Goal: Task Accomplishment & Management: Manage account settings

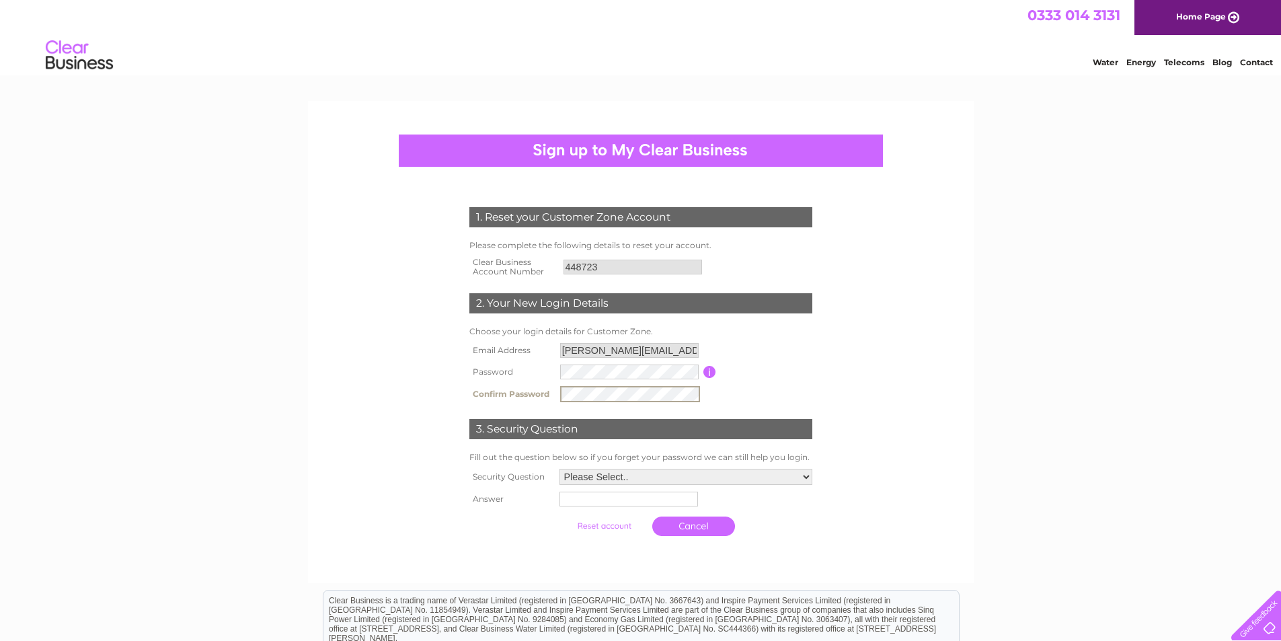
click at [811, 375] on td "Password must be at least 6 characters long" at bounding box center [766, 372] width 100 height 22
click at [807, 474] on select "Please Select.. In what town or city was your first job? In what town or city d…" at bounding box center [686, 476] width 253 height 16
select select "1"
click at [558, 468] on select "Please Select.. In what town or city was your first job? In what town or city d…" at bounding box center [685, 476] width 254 height 17
click at [576, 502] on input "text" at bounding box center [630, 498] width 140 height 16
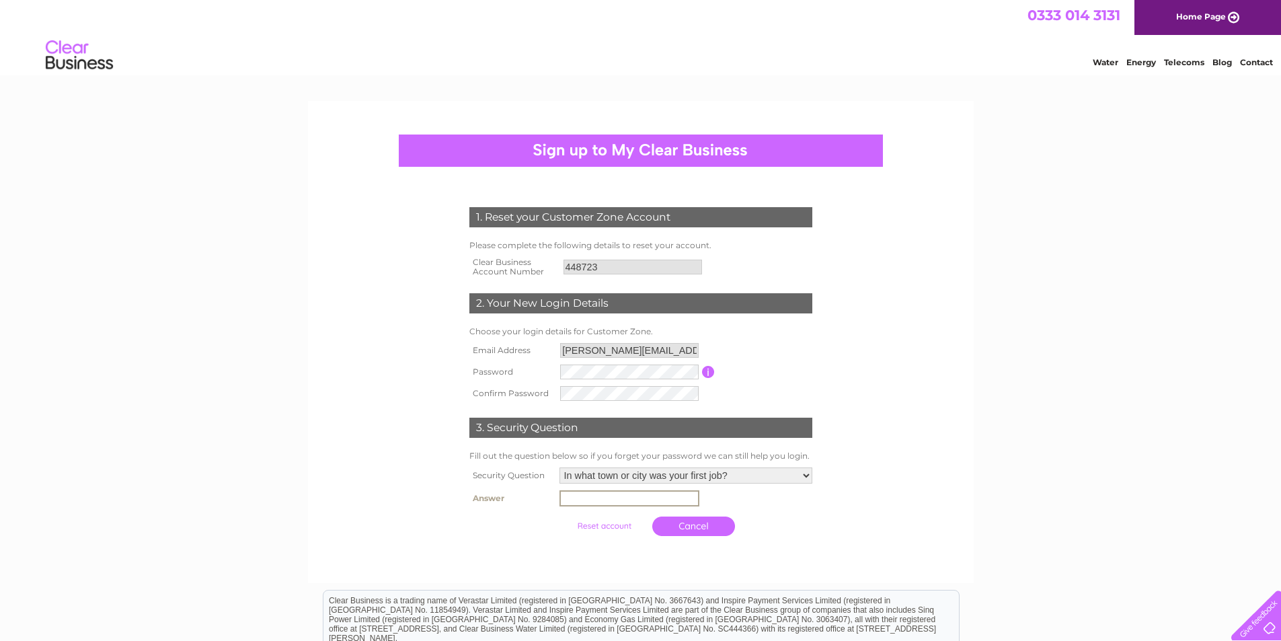
type input "Bourne"
click at [595, 523] on input "submit" at bounding box center [604, 524] width 83 height 19
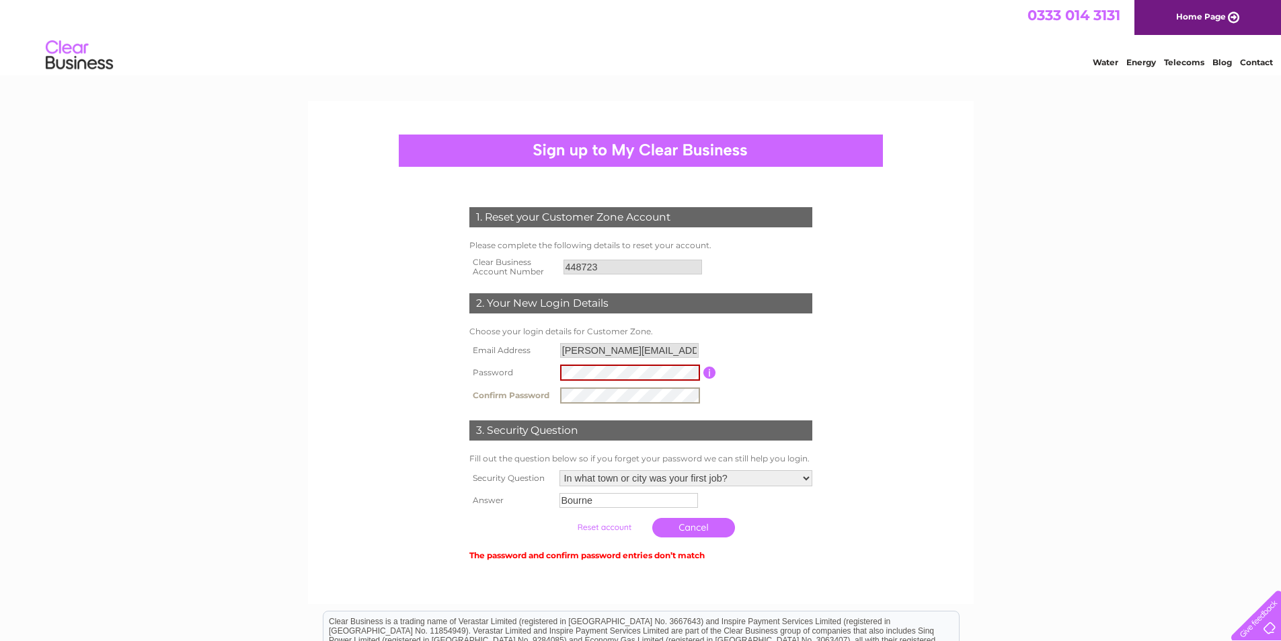
click at [905, 378] on form "1. Reset your Customer Zone Account Please complete the following details to re…" at bounding box center [641, 385] width 640 height 410
click at [615, 527] on input "submit" at bounding box center [604, 527] width 83 height 19
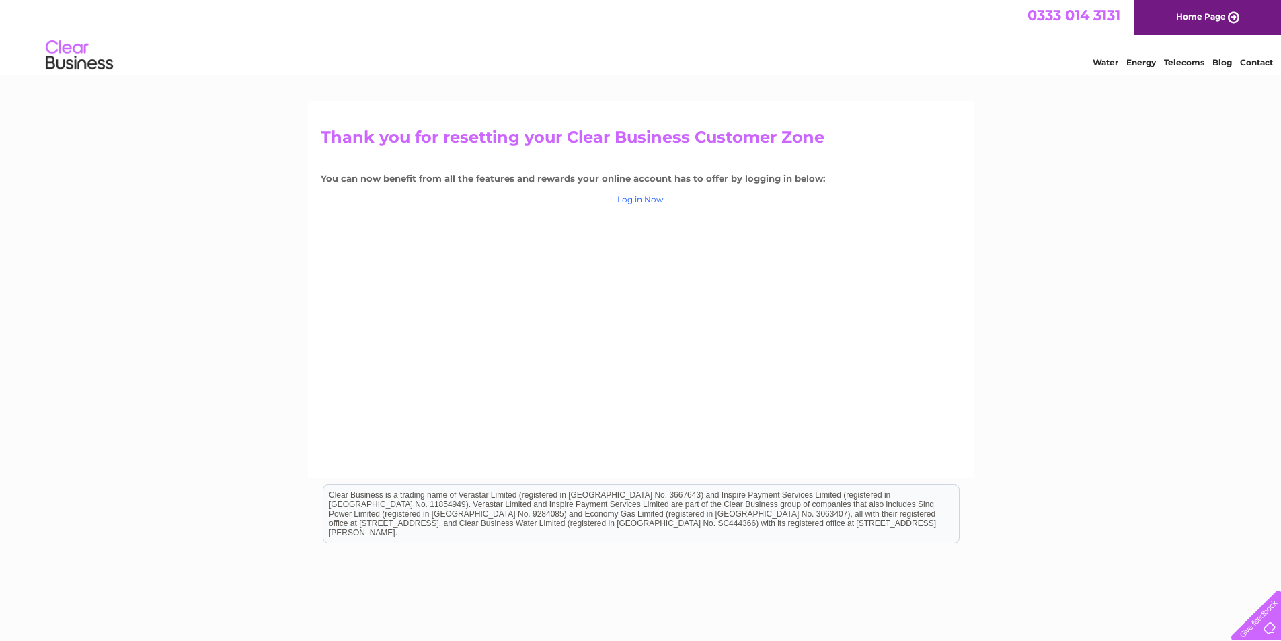
click at [636, 198] on link "Log in Now" at bounding box center [641, 199] width 46 height 10
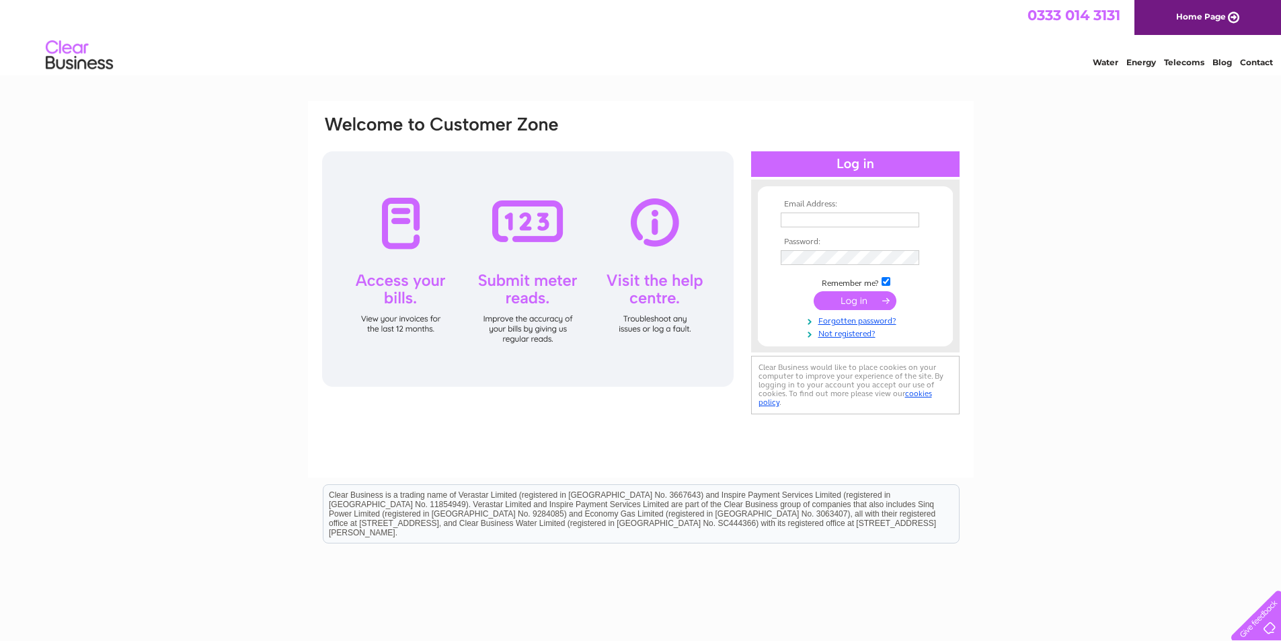
type input "[PERSON_NAME][EMAIL_ADDRESS][DOMAIN_NAME]"
click at [845, 298] on input "submit" at bounding box center [855, 300] width 83 height 19
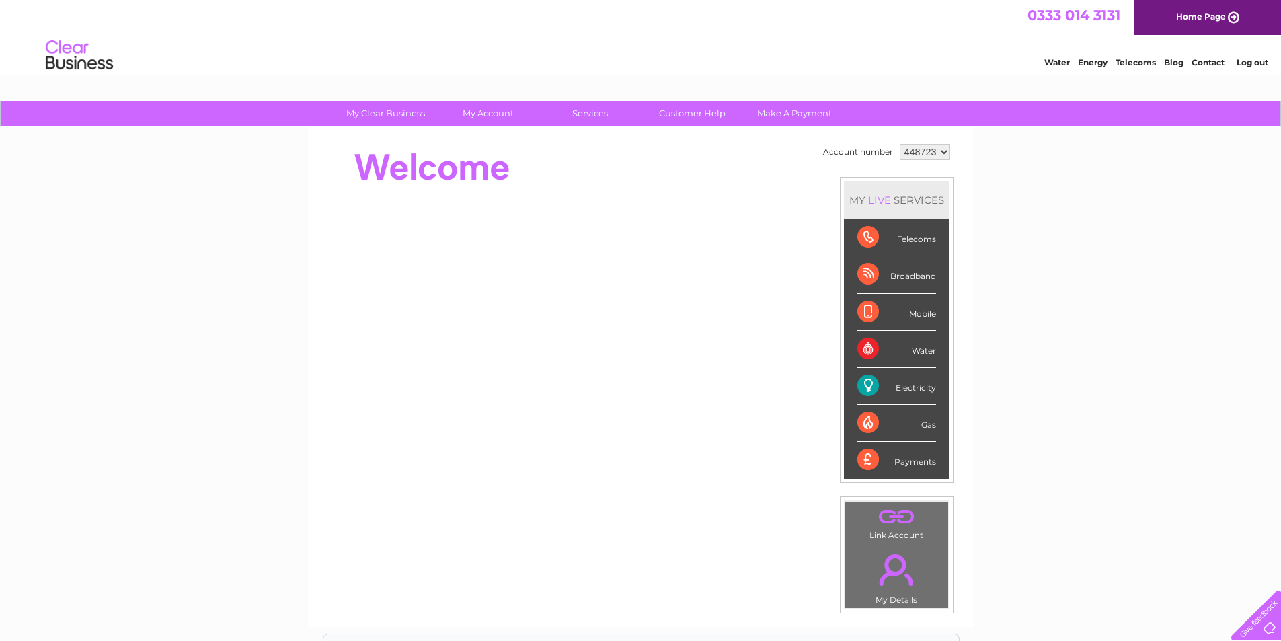
click at [941, 149] on select "448723" at bounding box center [925, 152] width 50 height 16
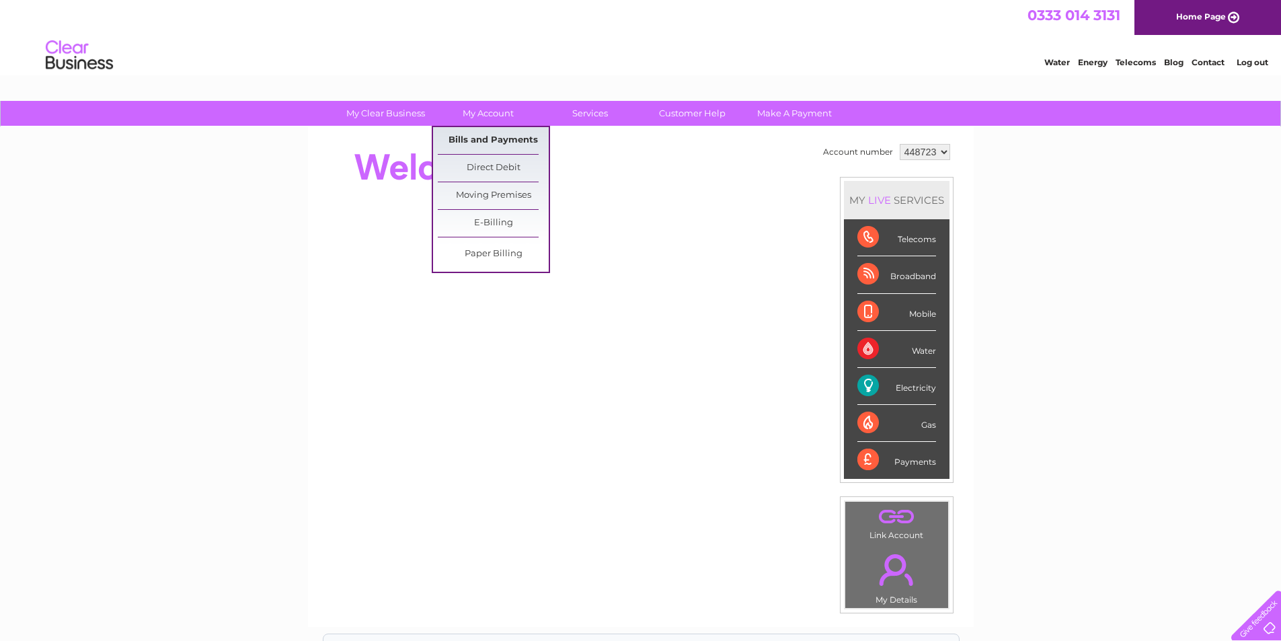
click at [482, 137] on link "Bills and Payments" at bounding box center [493, 140] width 111 height 27
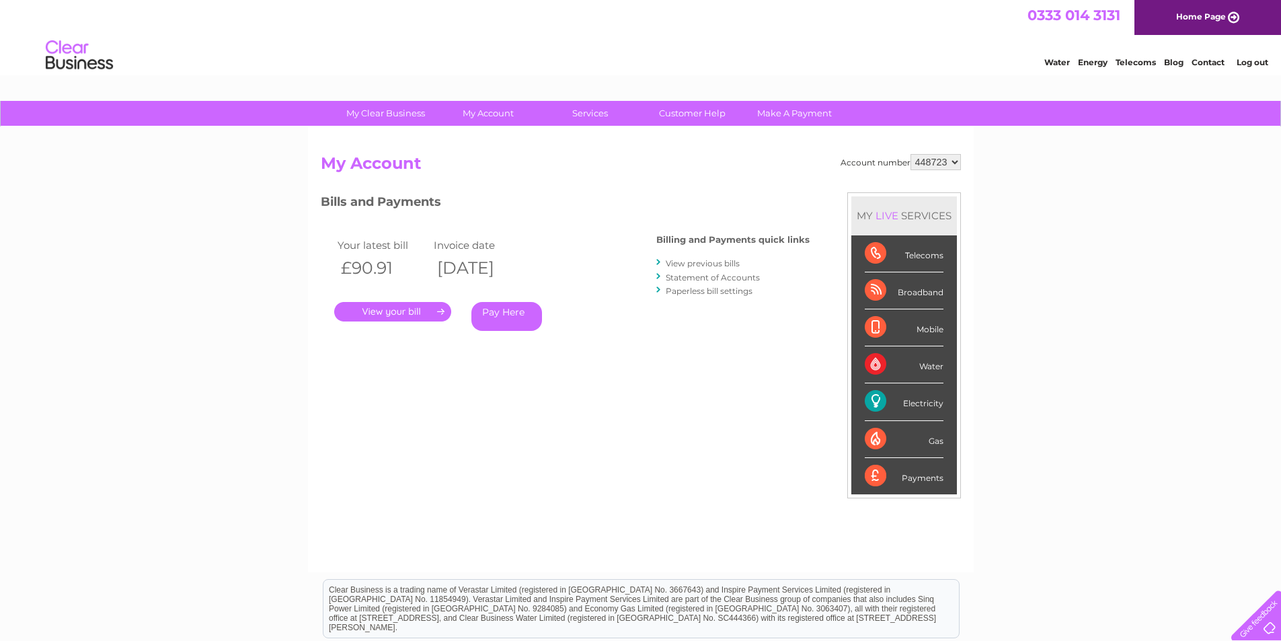
click at [407, 313] on link "." at bounding box center [392, 312] width 117 height 20
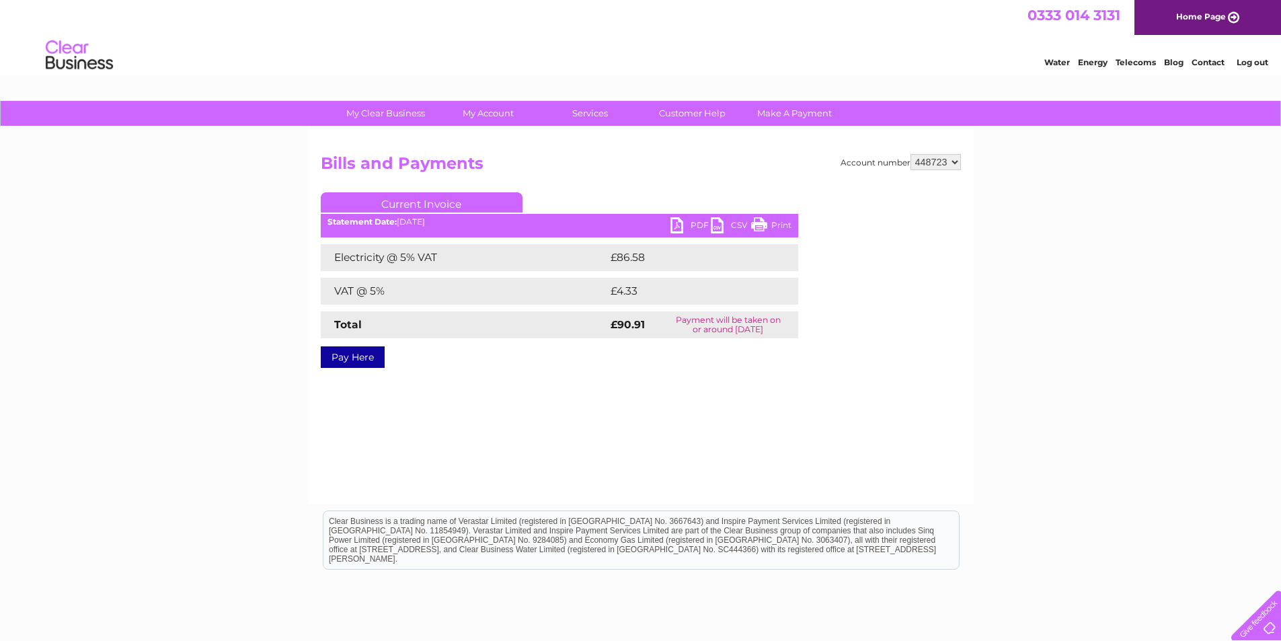
click at [694, 223] on link "PDF" at bounding box center [691, 227] width 40 height 20
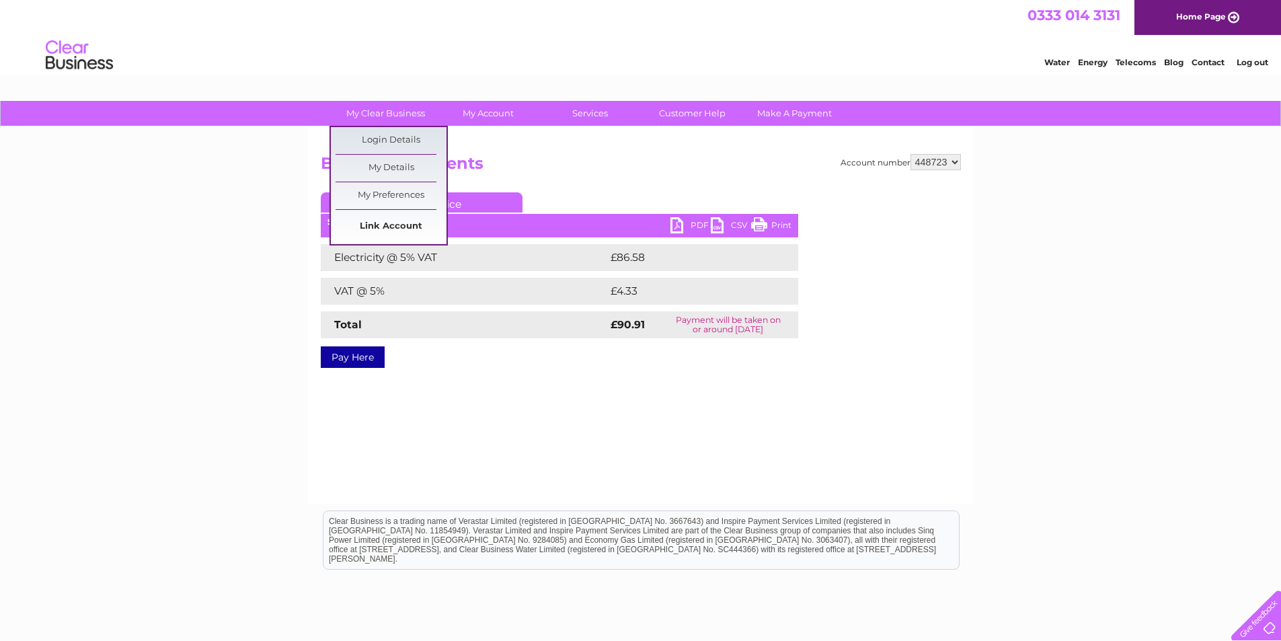
click at [382, 223] on link "Link Account" at bounding box center [391, 226] width 111 height 27
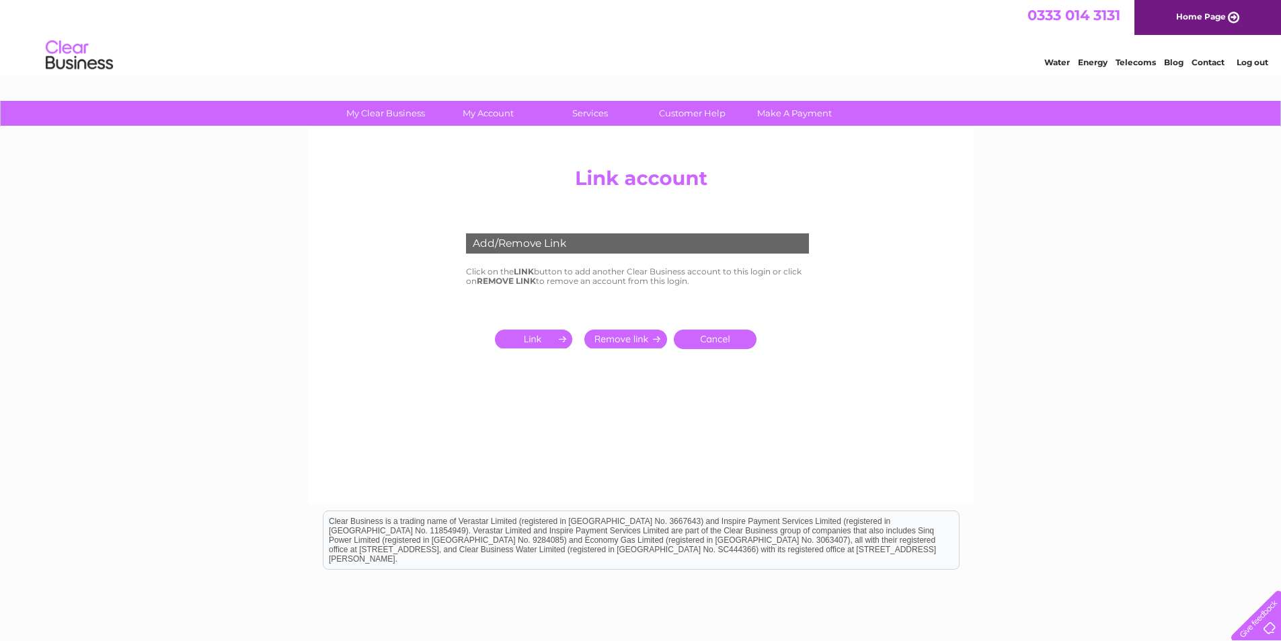
click at [532, 336] on input "submit" at bounding box center [536, 339] width 83 height 19
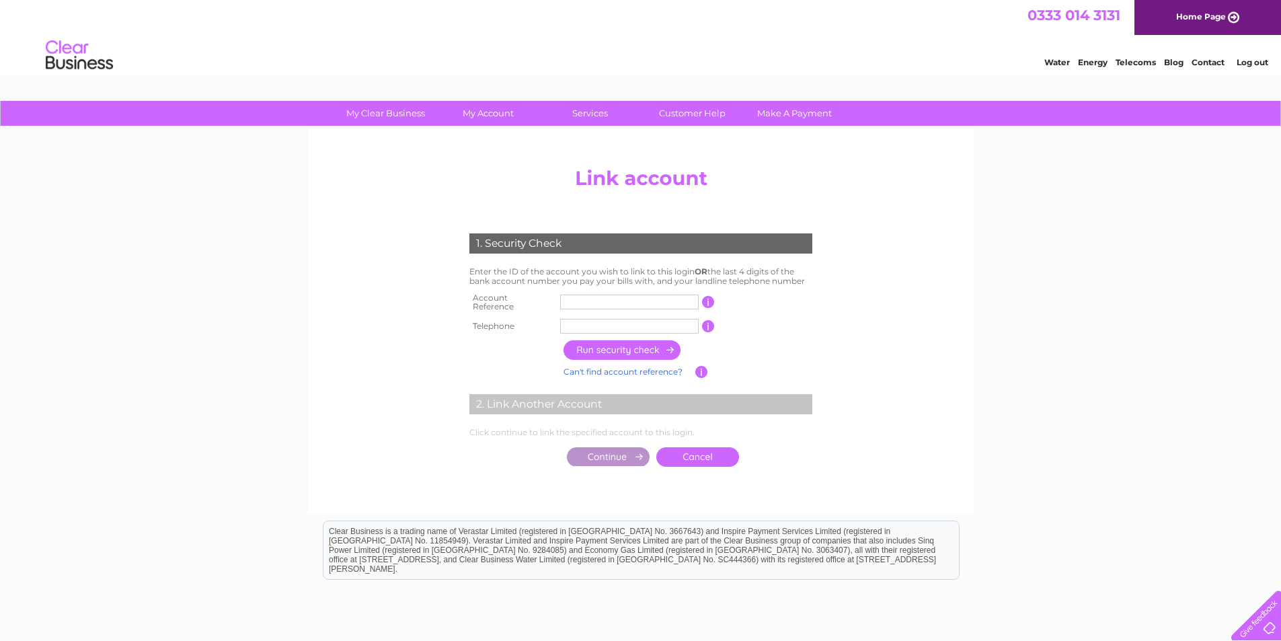
click at [572, 295] on input "text" at bounding box center [629, 302] width 139 height 15
type input "CB353448"
click at [583, 326] on input "text" at bounding box center [629, 326] width 139 height 15
type input "01778393345"
click at [615, 341] on input "button" at bounding box center [623, 350] width 118 height 20
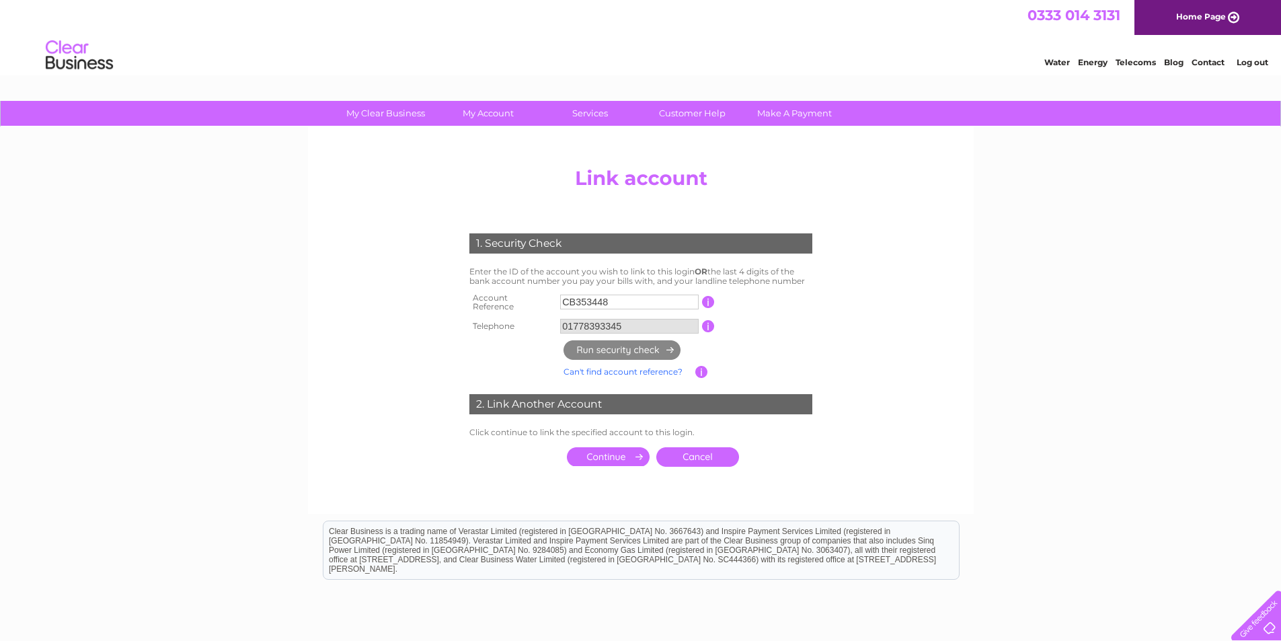
click at [603, 451] on input "submit" at bounding box center [608, 456] width 83 height 19
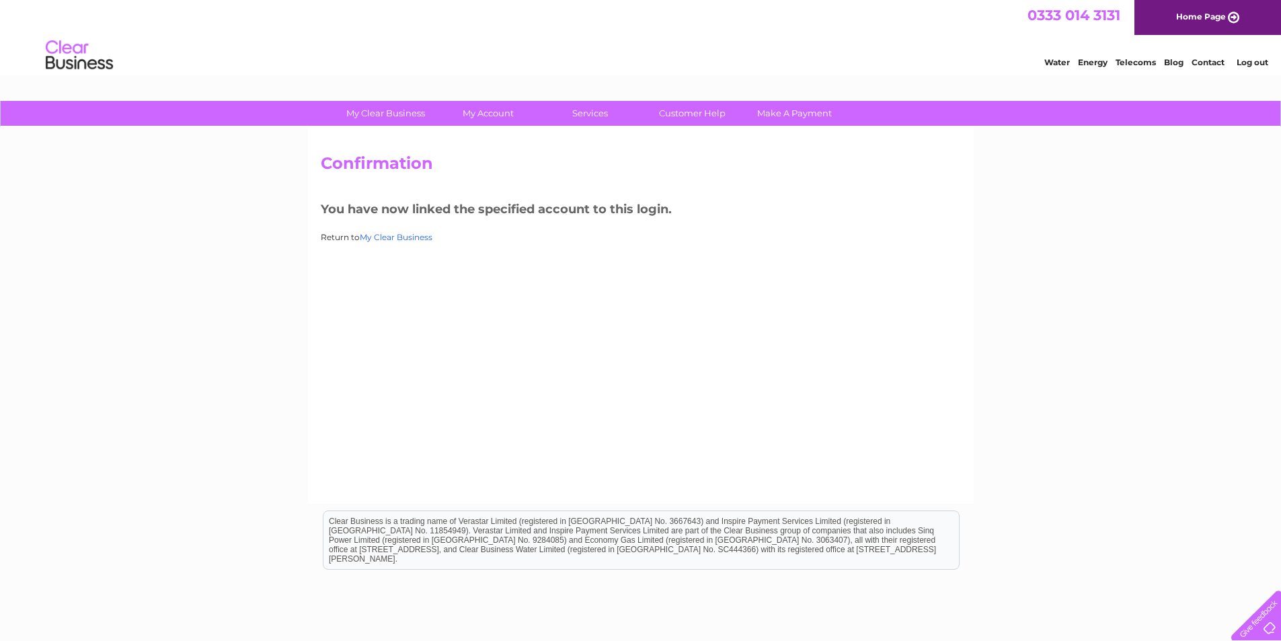
click at [396, 235] on link "My Clear Business" at bounding box center [396, 237] width 73 height 10
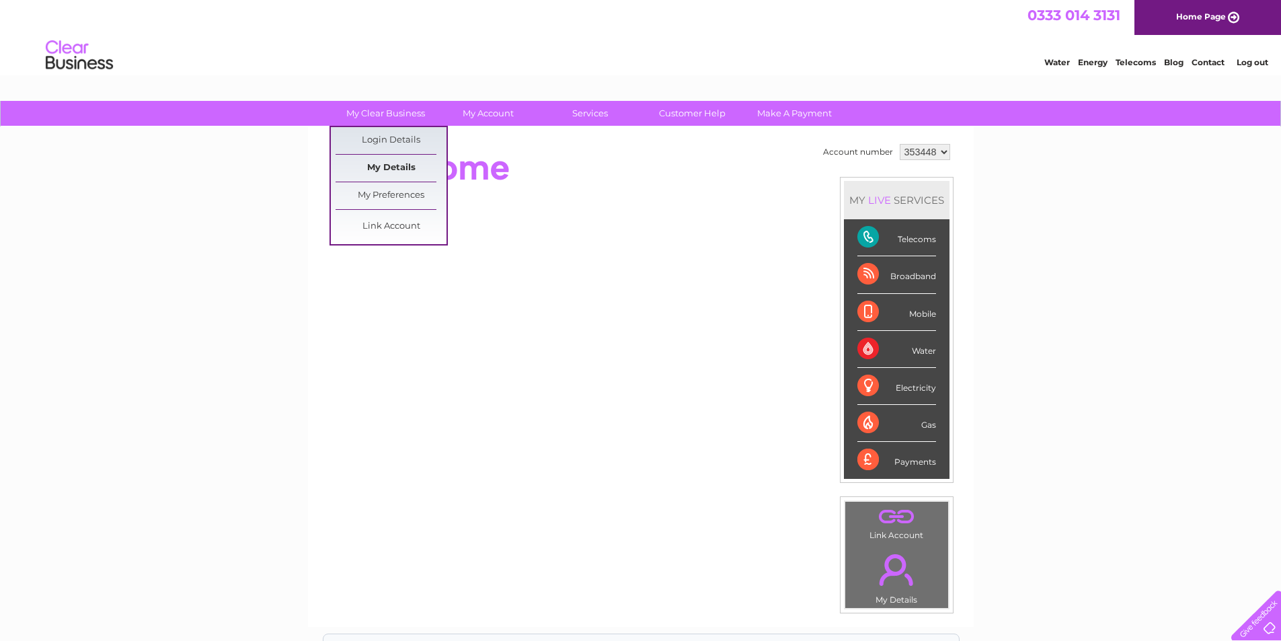
click at [384, 165] on link "My Details" at bounding box center [391, 168] width 111 height 27
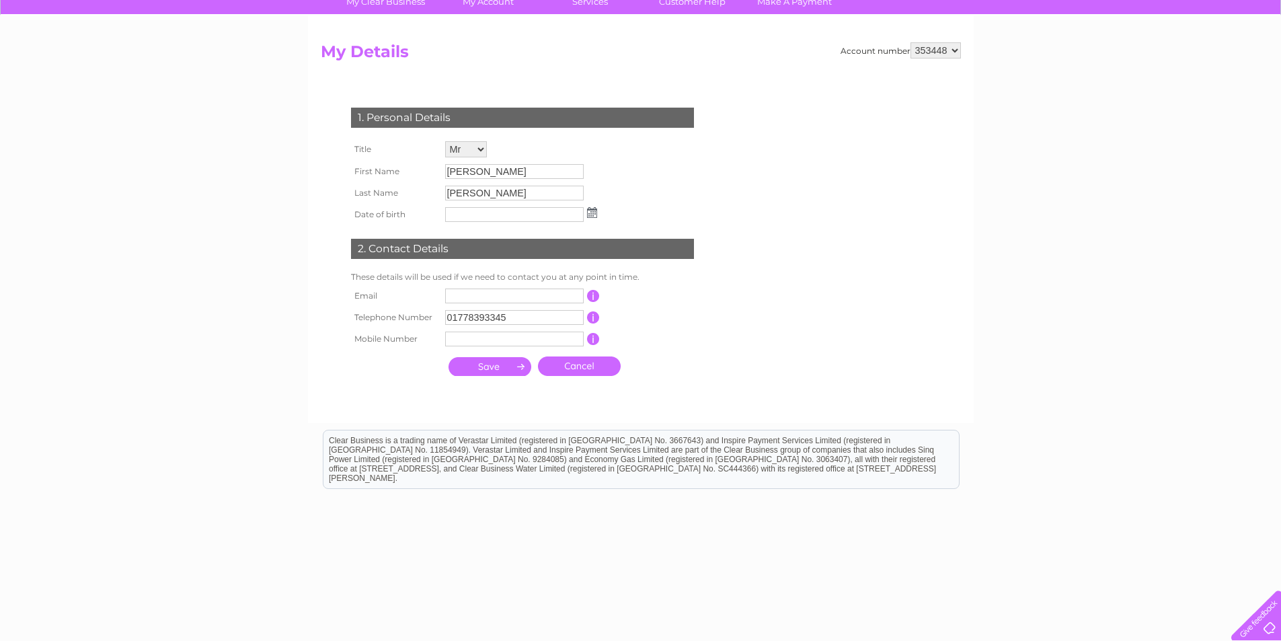
scroll to position [134, 0]
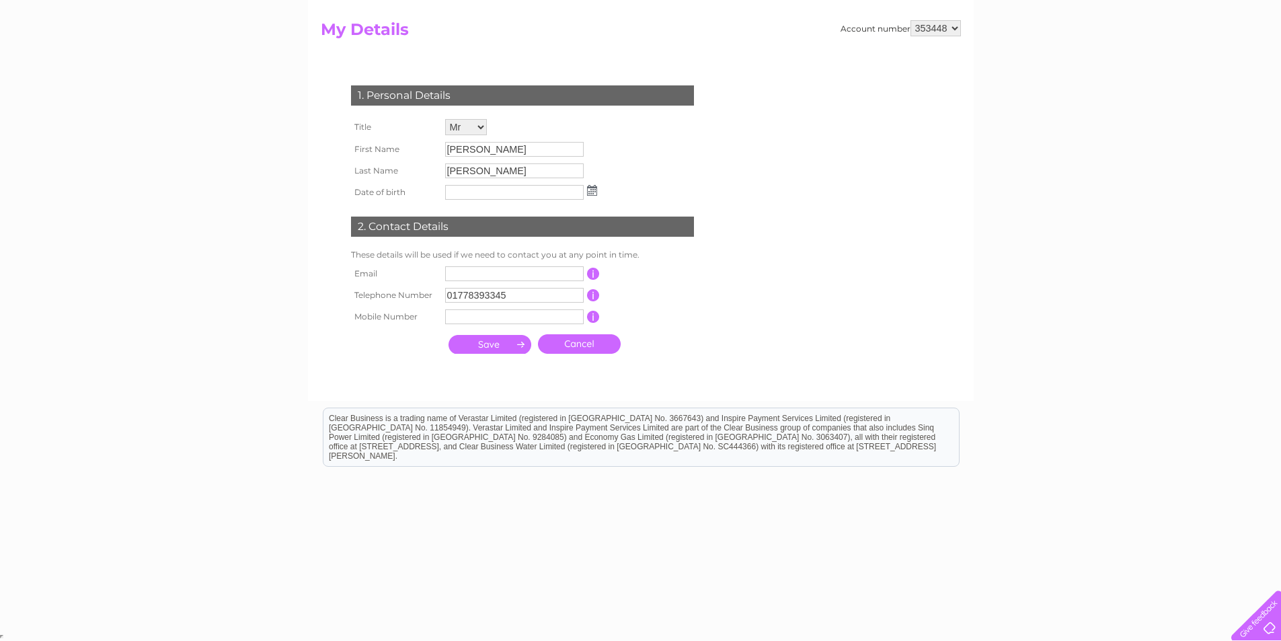
click at [497, 346] on input "submit" at bounding box center [490, 344] width 83 height 19
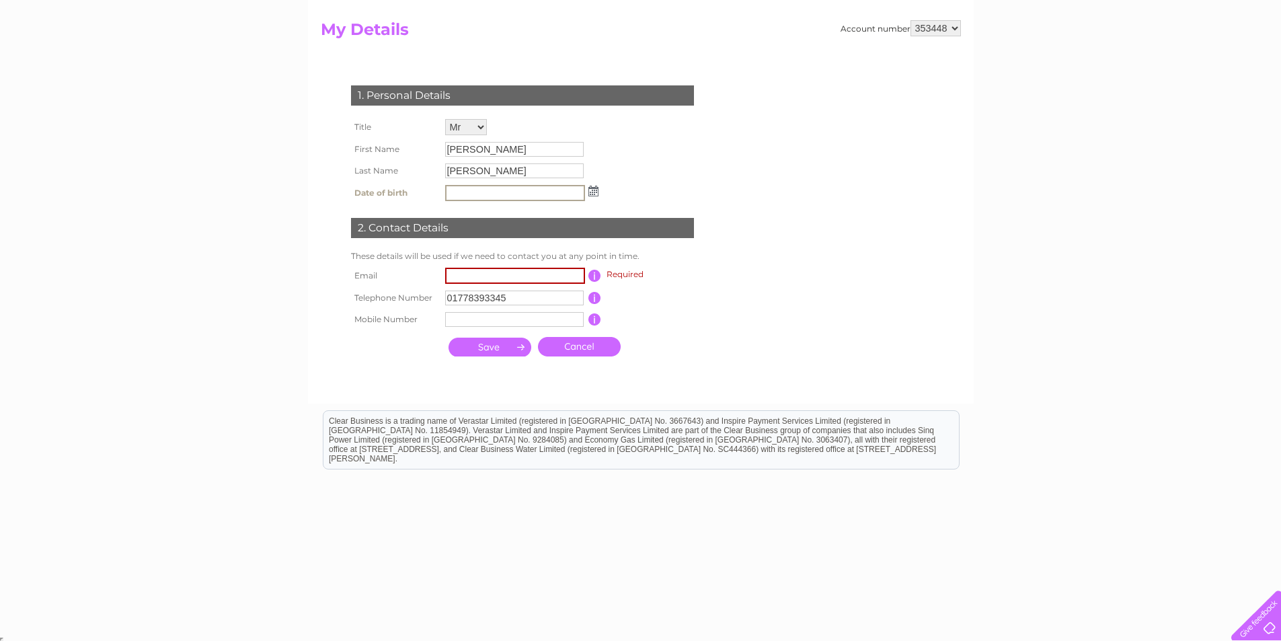
click at [959, 24] on select "353448 448723" at bounding box center [936, 28] width 50 height 16
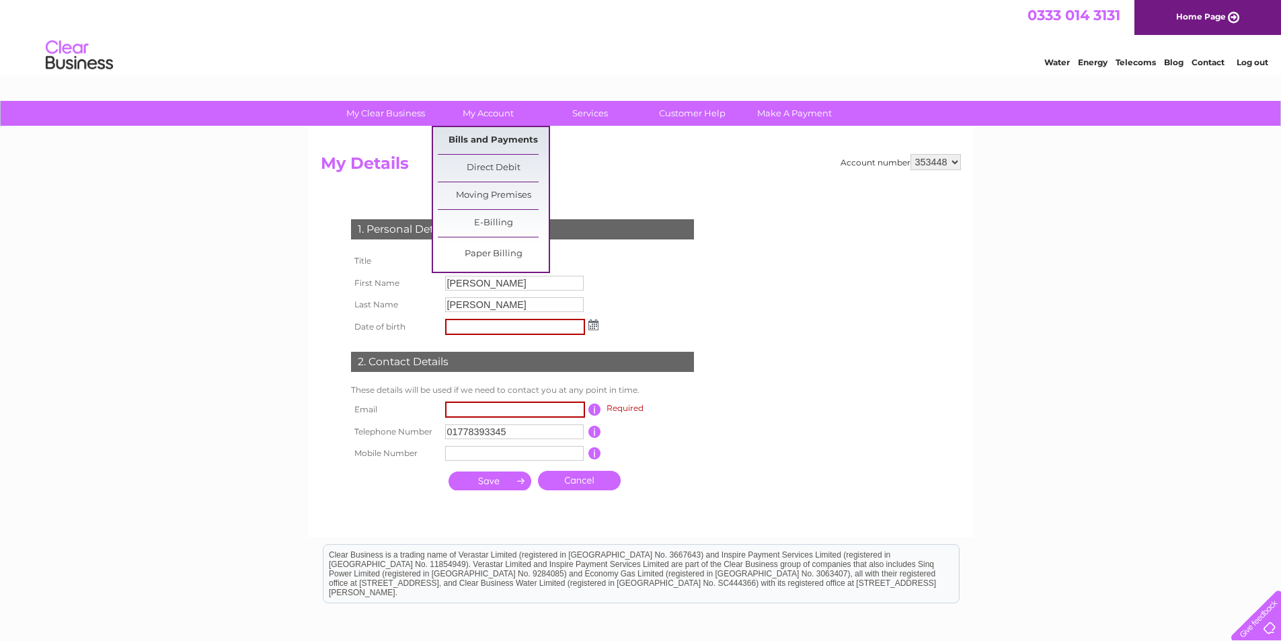
click at [486, 136] on link "Bills and Payments" at bounding box center [493, 140] width 111 height 27
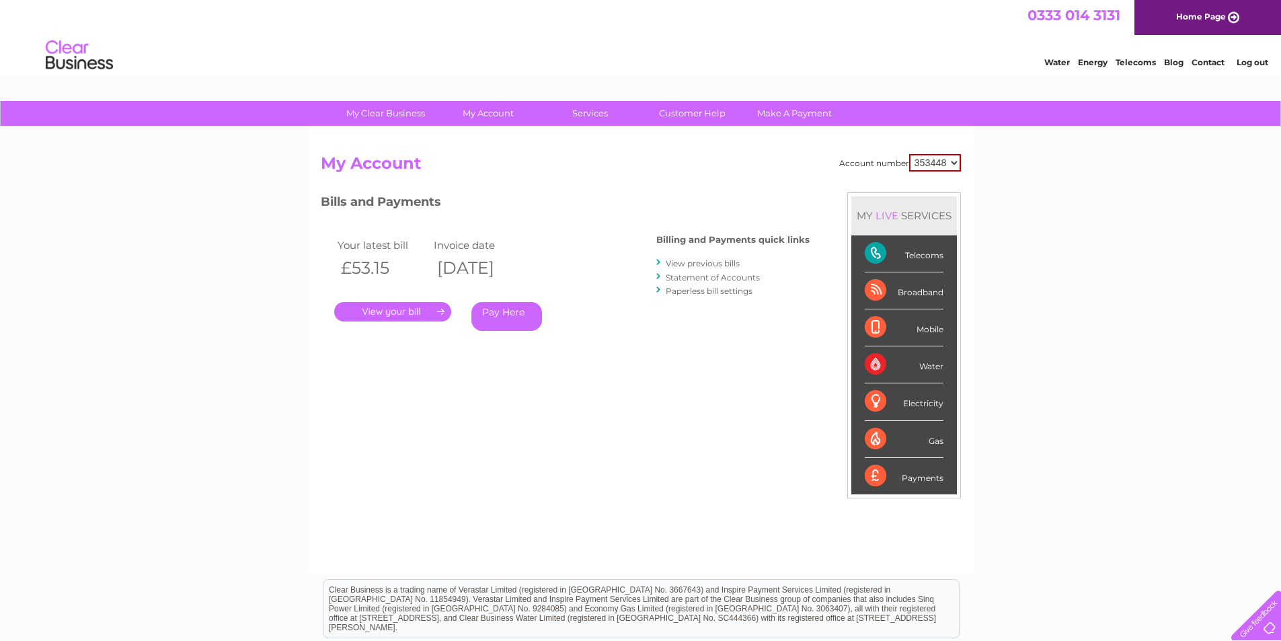
click at [706, 291] on link "Paperless bill settings" at bounding box center [709, 291] width 87 height 10
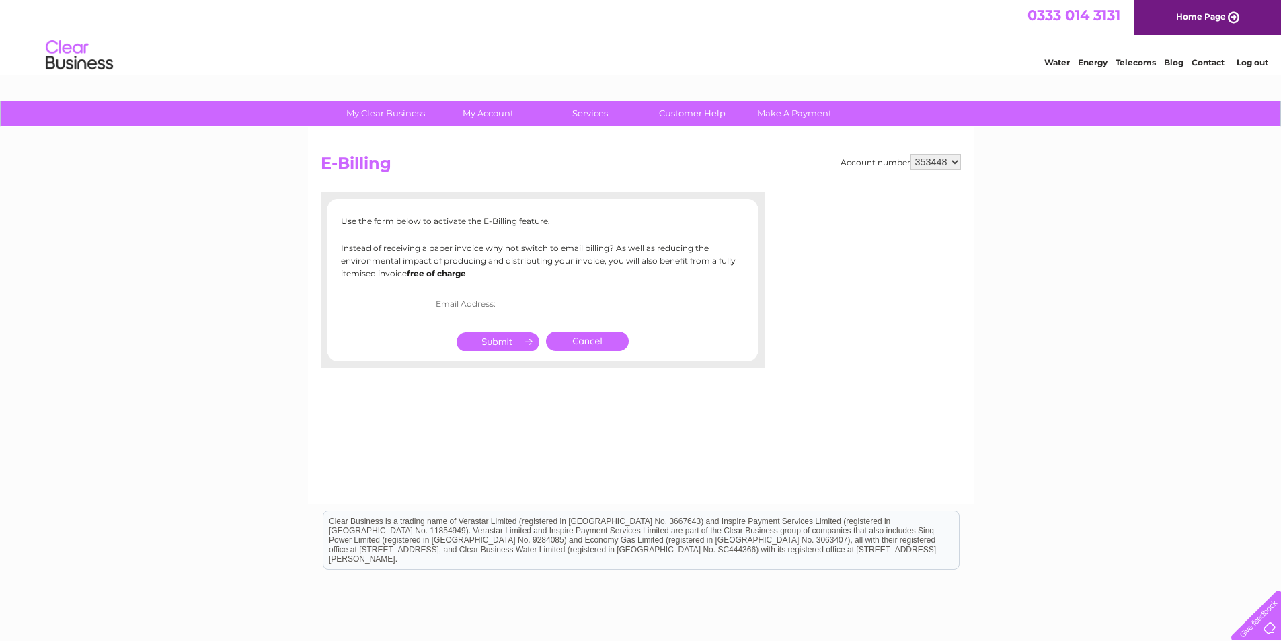
click at [517, 305] on input "text" at bounding box center [575, 304] width 139 height 15
type input "[PERSON_NAME][EMAIL_ADDRESS][DOMAIN_NAME]"
click at [500, 342] on input "submit" at bounding box center [498, 343] width 83 height 19
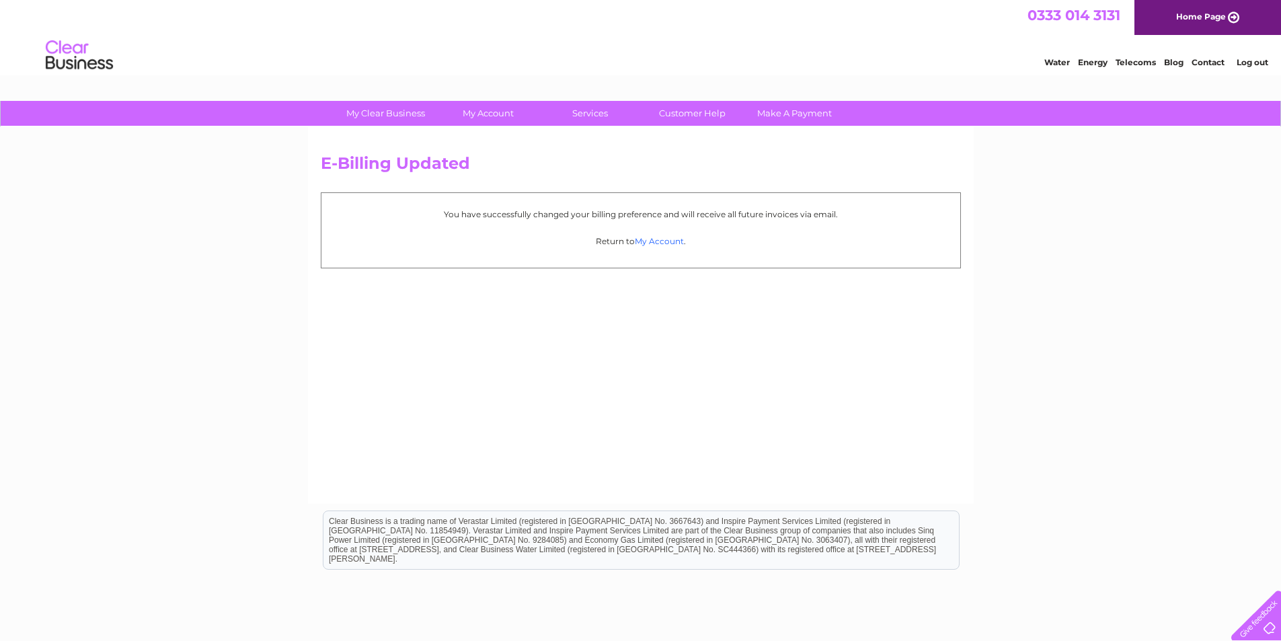
click at [657, 237] on link "My Account" at bounding box center [659, 241] width 49 height 10
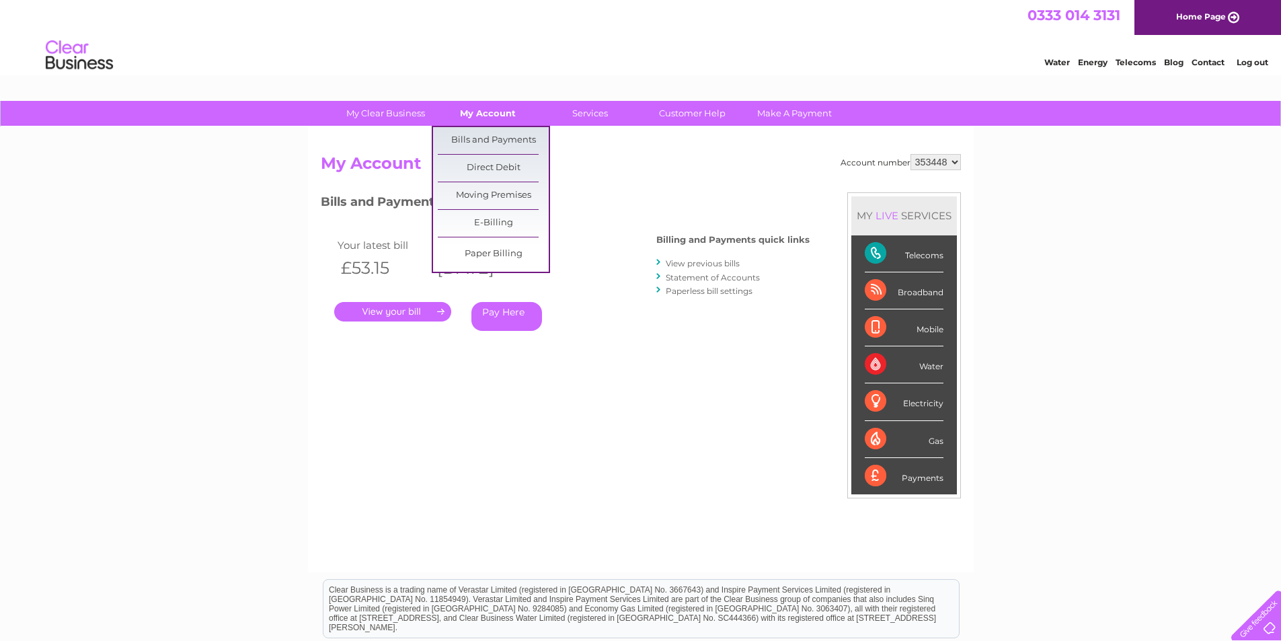
click at [489, 114] on link "My Account" at bounding box center [488, 113] width 111 height 25
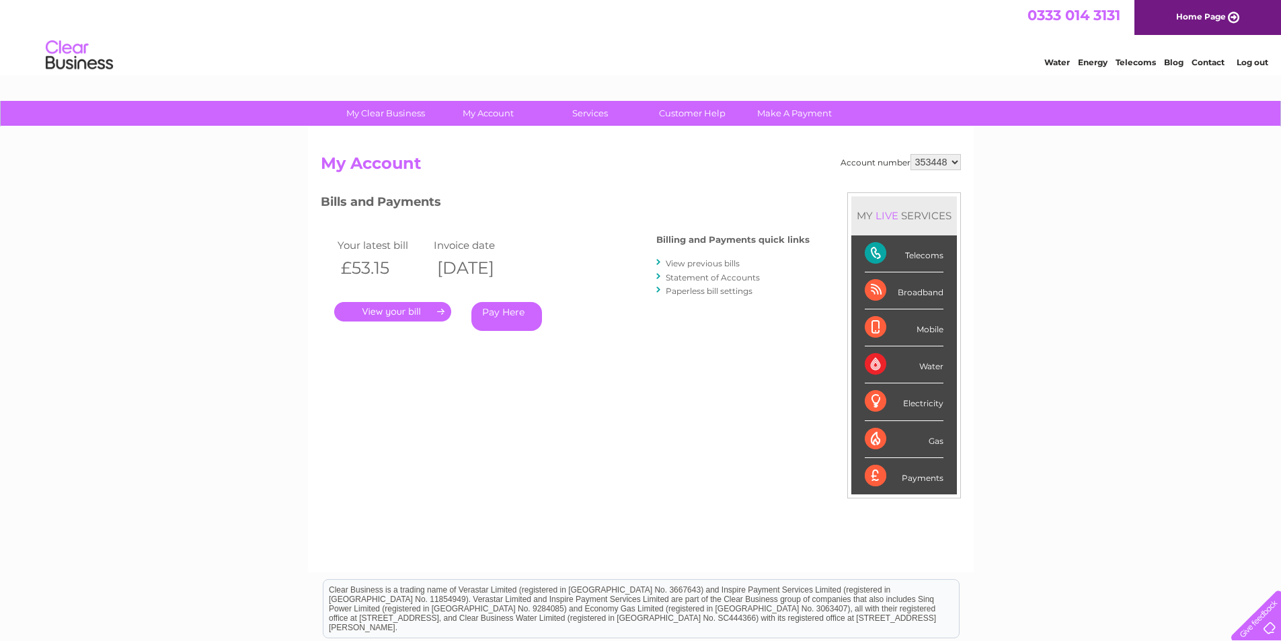
click at [956, 162] on select "353448 448723" at bounding box center [936, 162] width 50 height 16
select select "448723"
click at [911, 154] on select "353448 448723" at bounding box center [936, 162] width 50 height 16
click at [696, 289] on link "Paperless bill settings" at bounding box center [709, 291] width 87 height 10
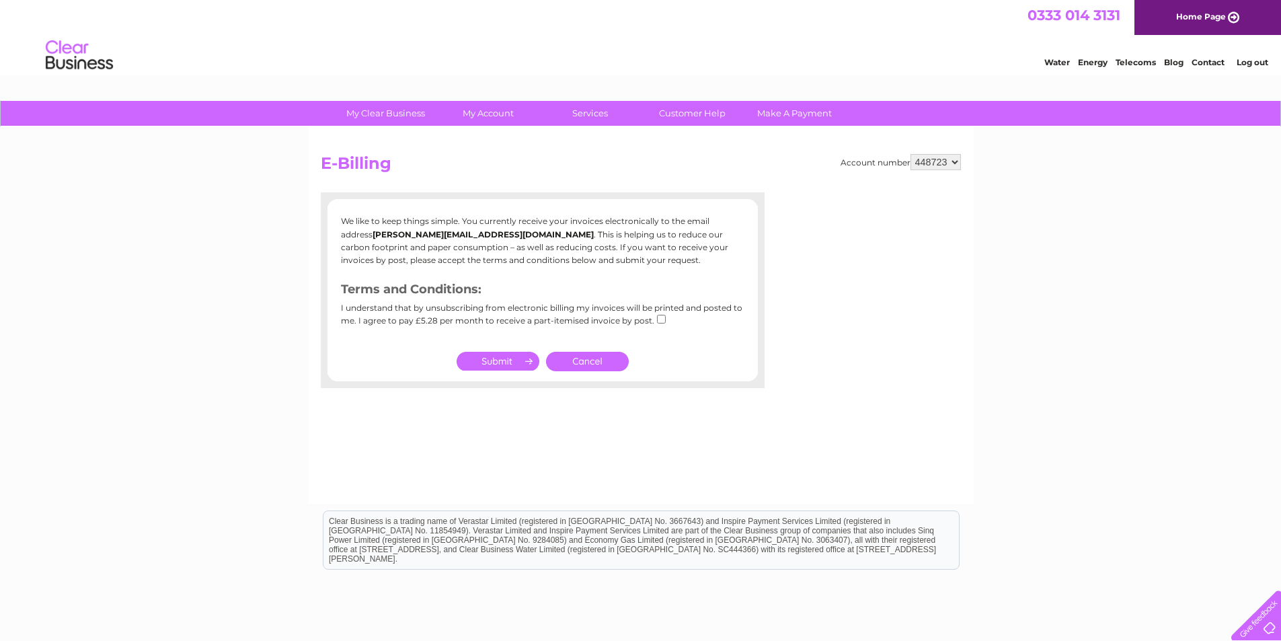
click at [590, 361] on link "Cancel" at bounding box center [587, 362] width 83 height 20
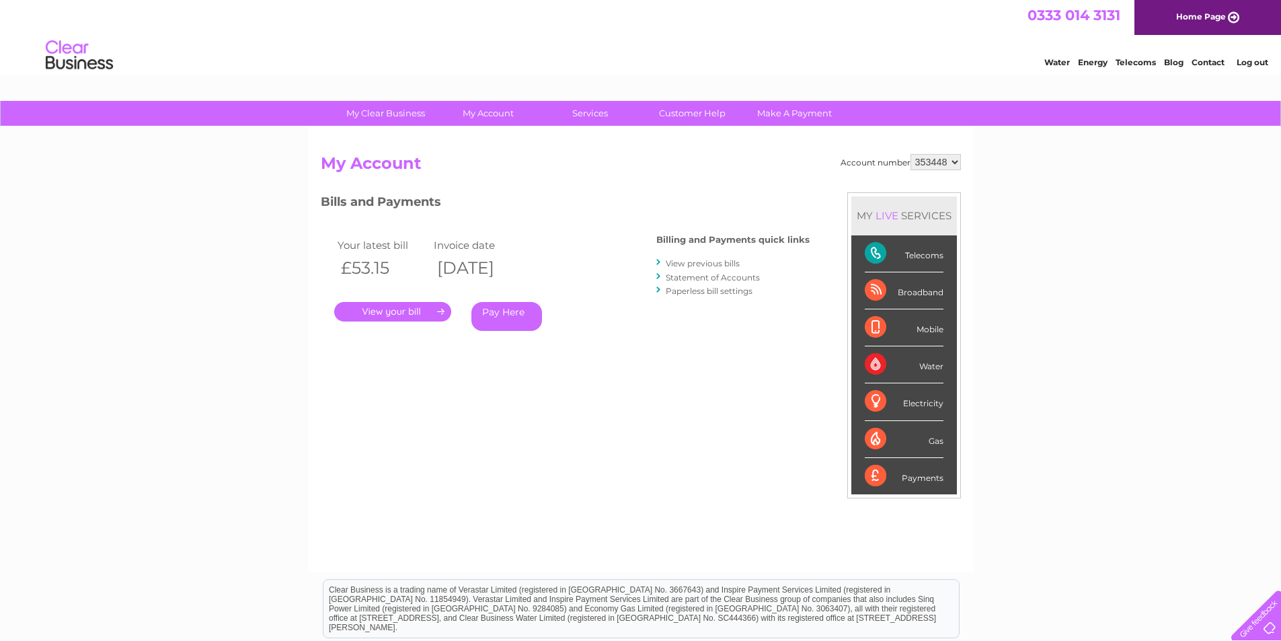
click at [954, 160] on select "353448 448723" at bounding box center [936, 162] width 50 height 16
select select "448723"
click at [911, 154] on select "353448 448723" at bounding box center [936, 162] width 50 height 16
click at [715, 288] on link "Paperless bill settings" at bounding box center [709, 291] width 87 height 10
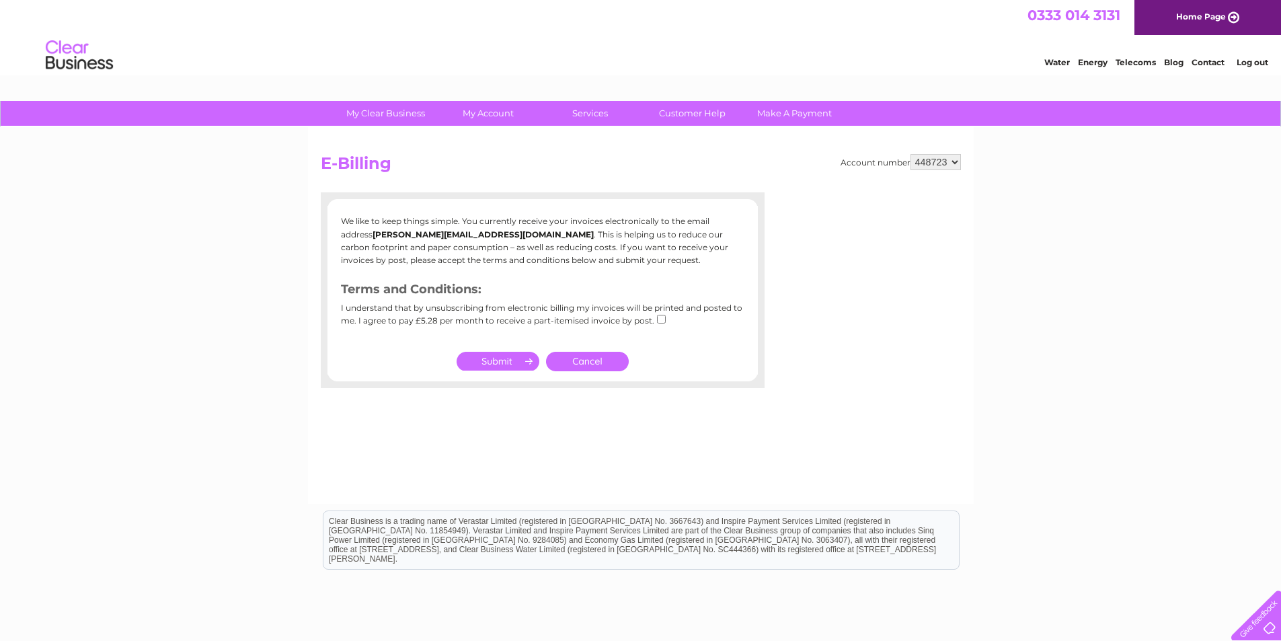
click at [601, 361] on link "Cancel" at bounding box center [587, 362] width 83 height 20
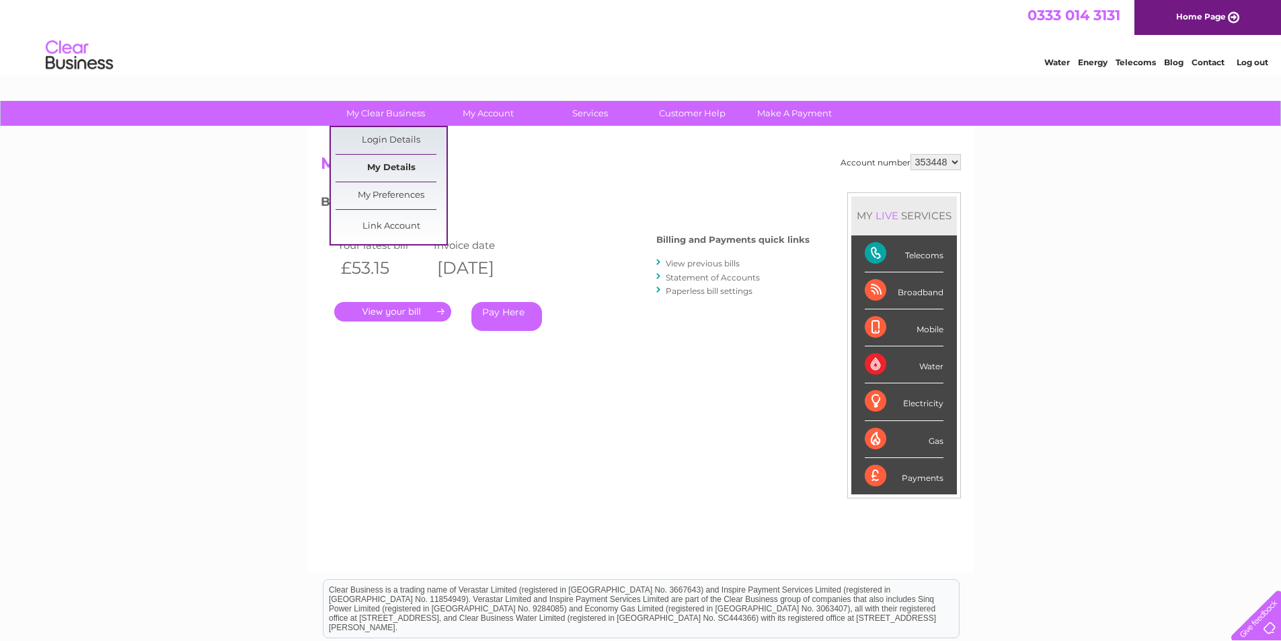
click at [385, 170] on link "My Details" at bounding box center [391, 168] width 111 height 27
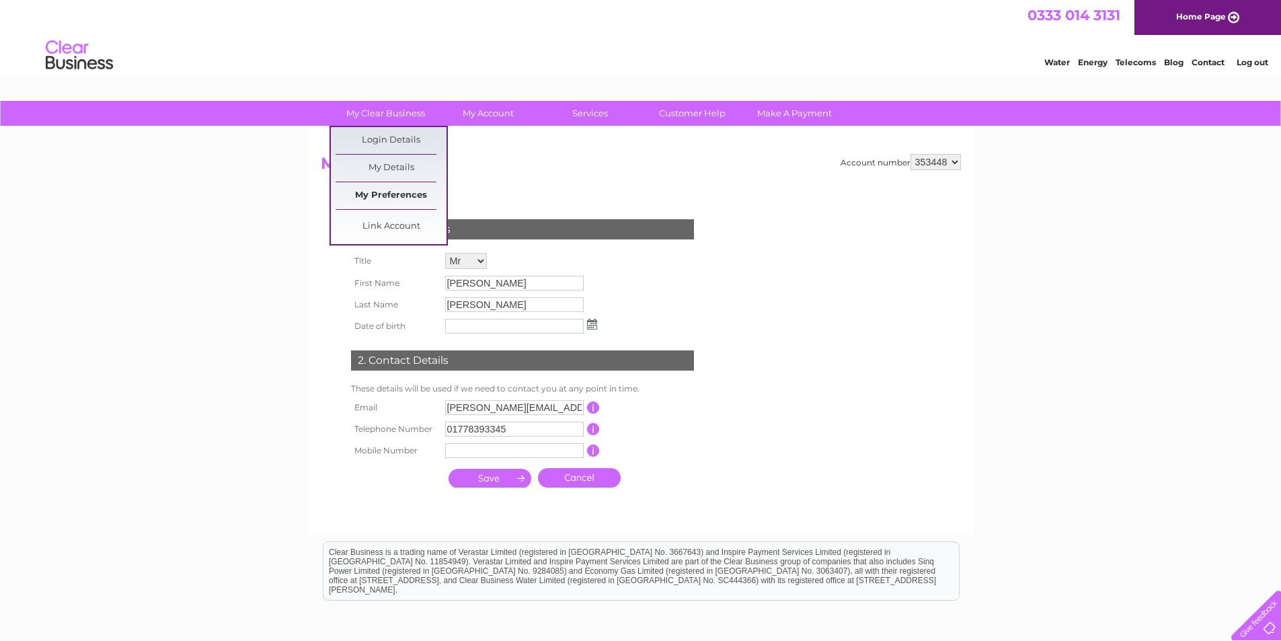
click at [390, 191] on link "My Preferences" at bounding box center [391, 195] width 111 height 27
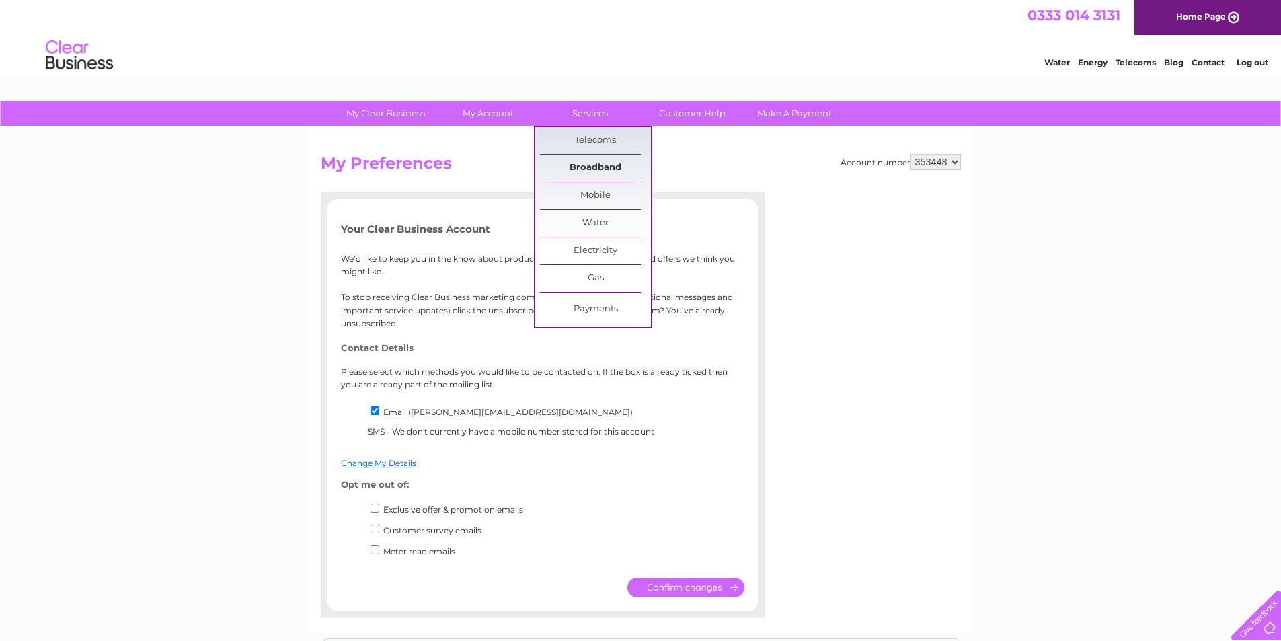
click at [587, 165] on link "Broadband" at bounding box center [595, 168] width 111 height 27
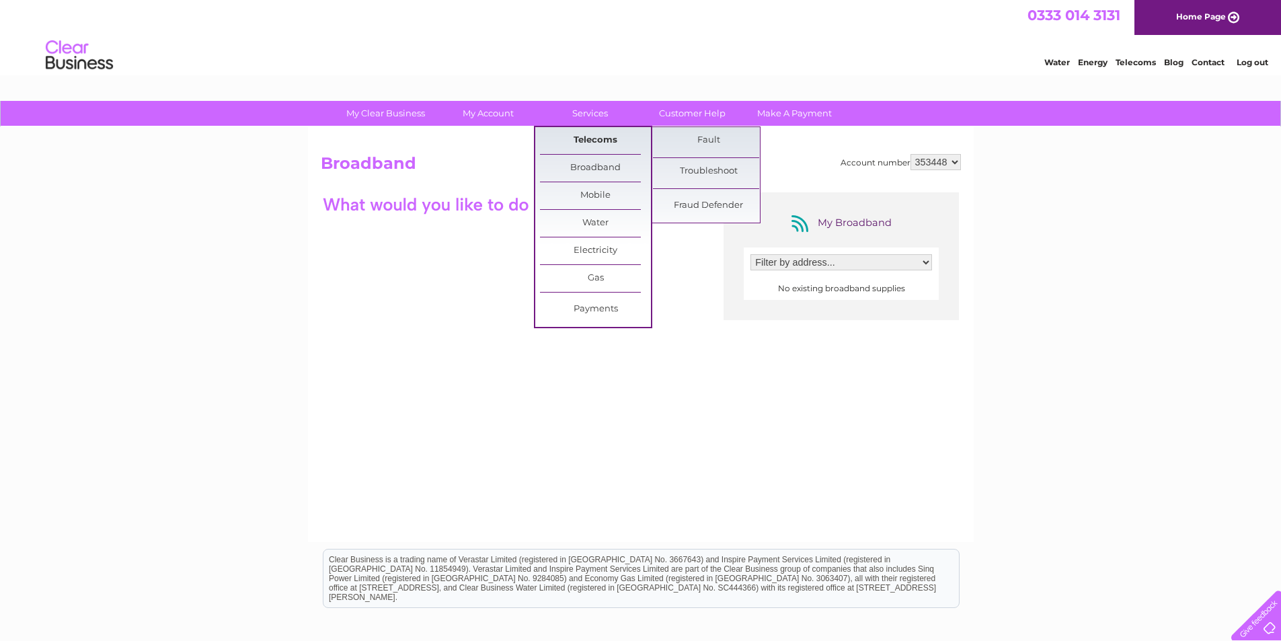
click at [587, 141] on link "Telecoms" at bounding box center [595, 140] width 111 height 27
